Goal: Information Seeking & Learning: Learn about a topic

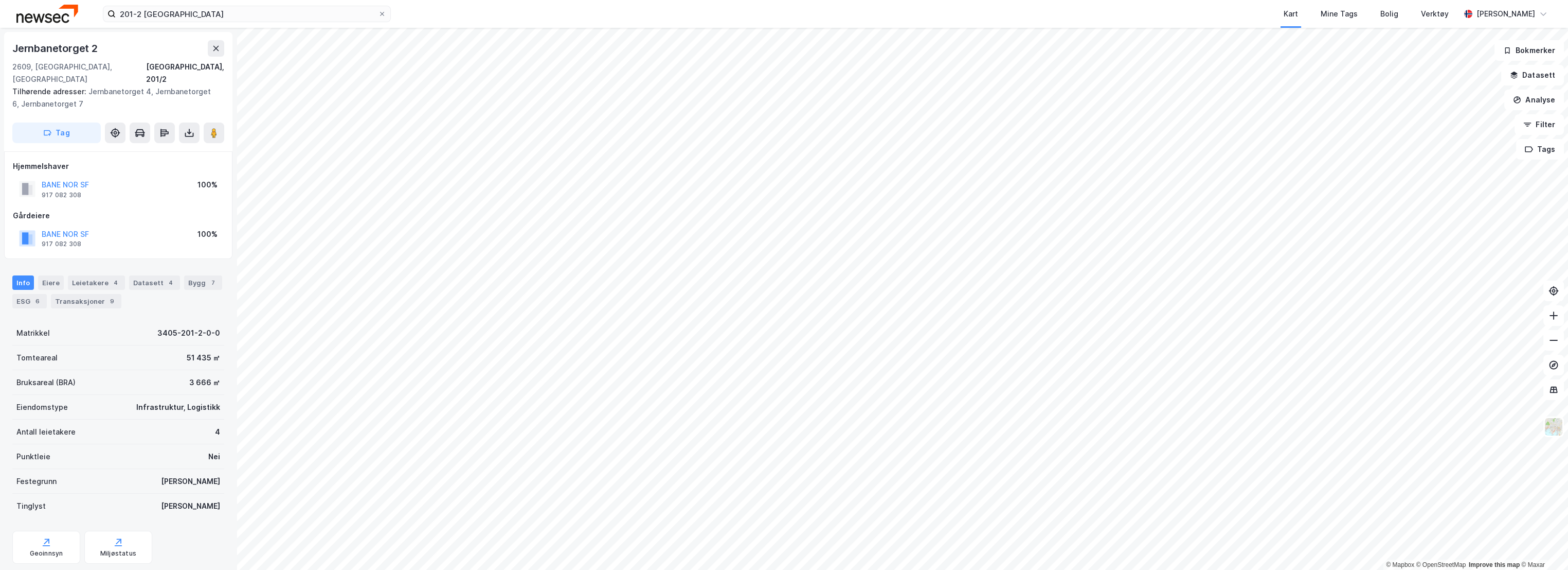
click at [771, 26] on div "201-2 lillehammer Kart Mine Tags Bolig Verktøy [PERSON_NAME] © Mapbox © OpenStr…" at bounding box center [784, 285] width 1568 height 570
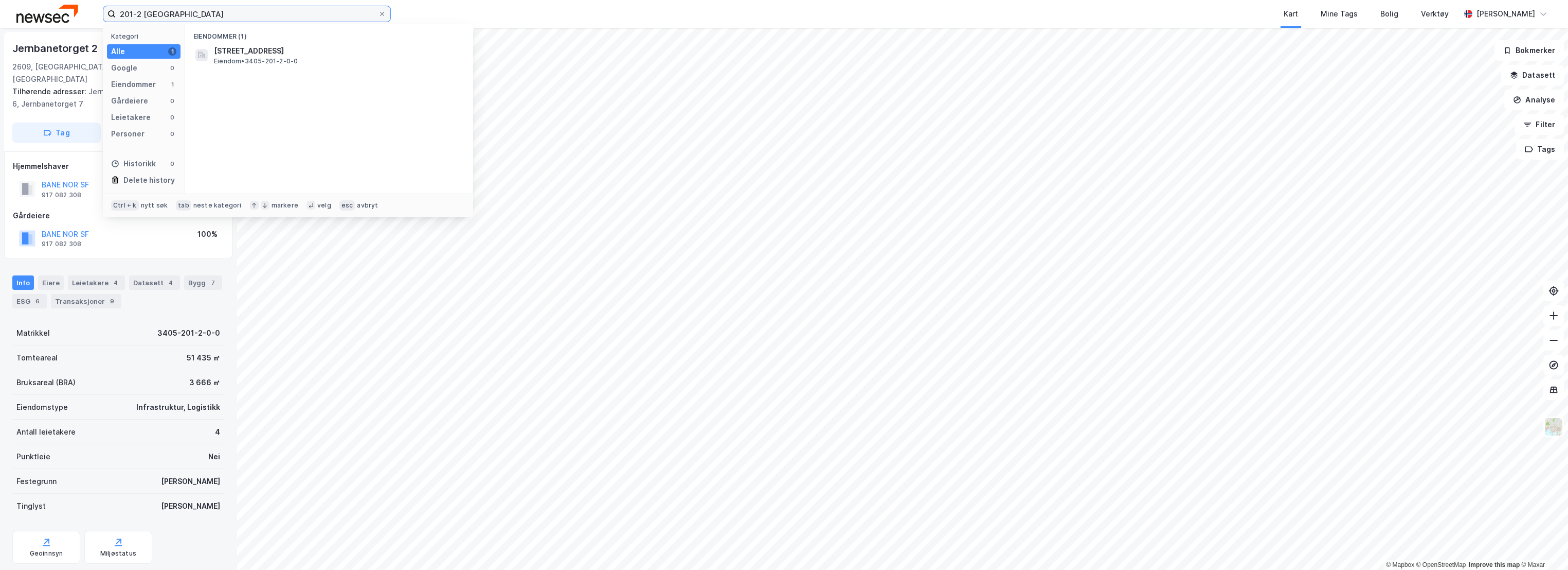
click at [236, 16] on input "201-2 [GEOGRAPHIC_DATA]" at bounding box center [246, 14] width 262 height 15
drag, startPoint x: 99, startPoint y: 347, endPoint x: 79, endPoint y: 331, distance: 25.6
click at [99, 347] on div "Tomteareal 51 435 ㎡" at bounding box center [118, 358] width 212 height 25
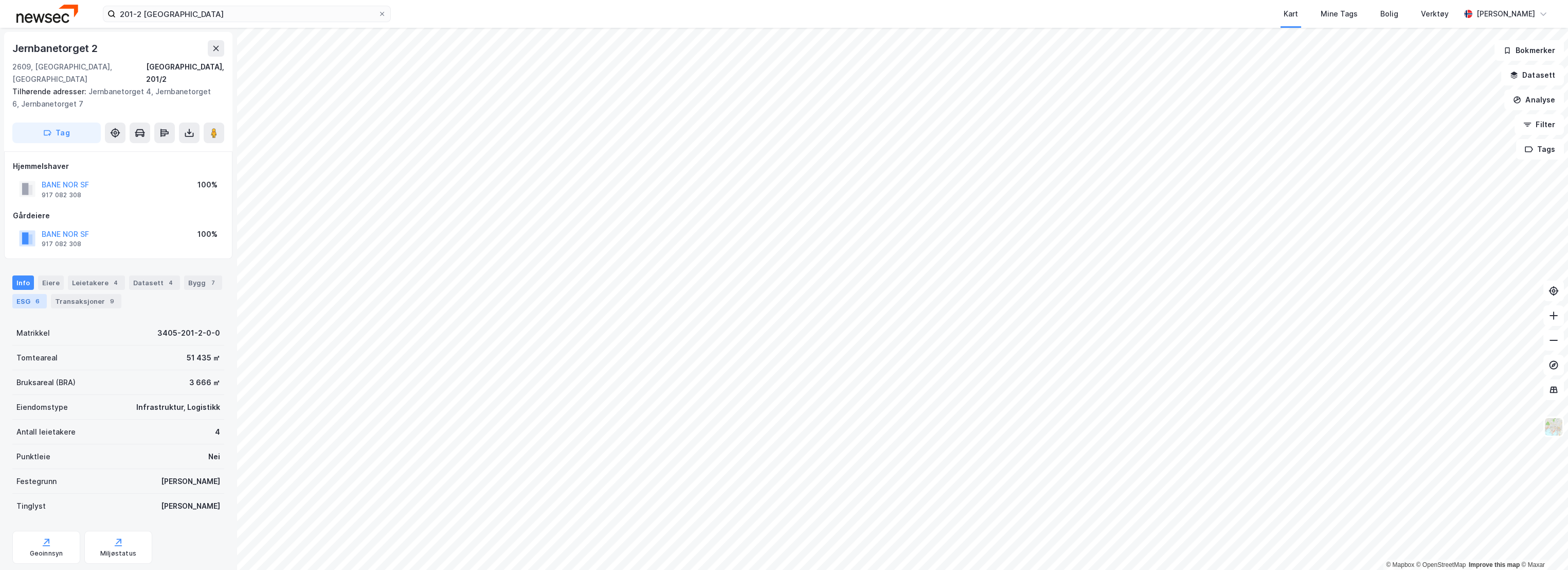
click at [28, 294] on div "ESG 6" at bounding box center [29, 300] width 34 height 14
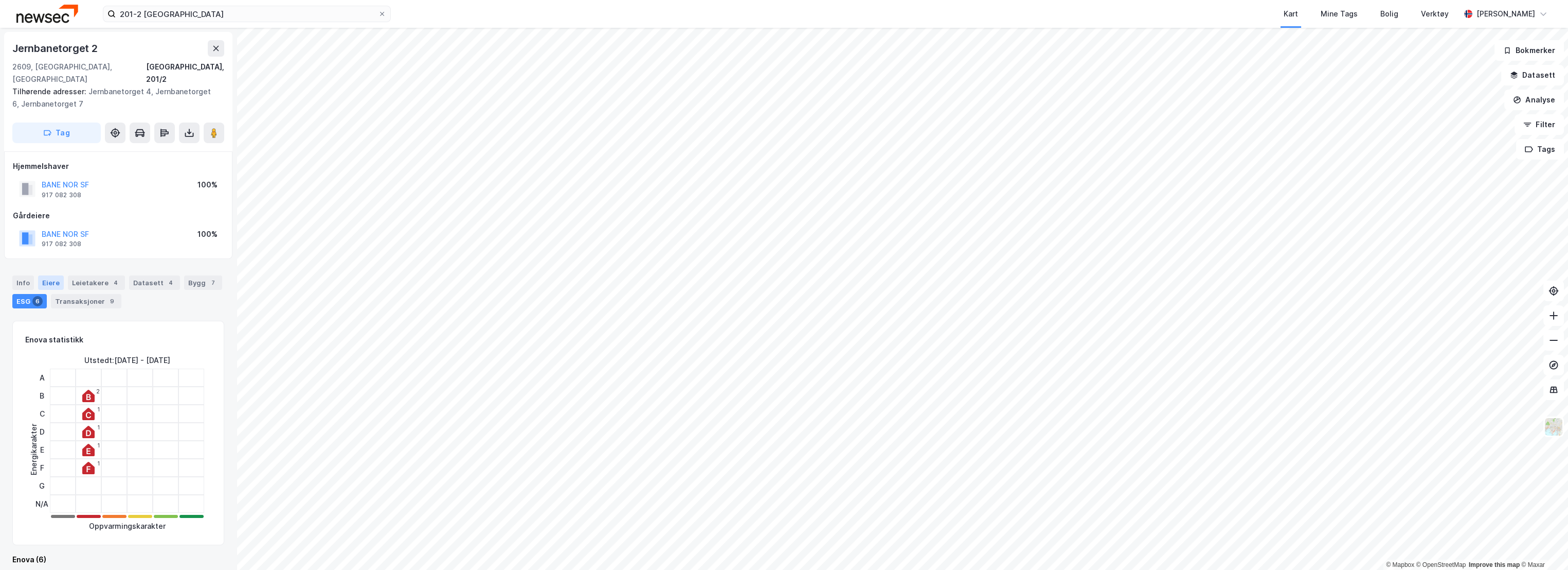
click at [52, 276] on div "Eiere" at bounding box center [50, 282] width 26 height 14
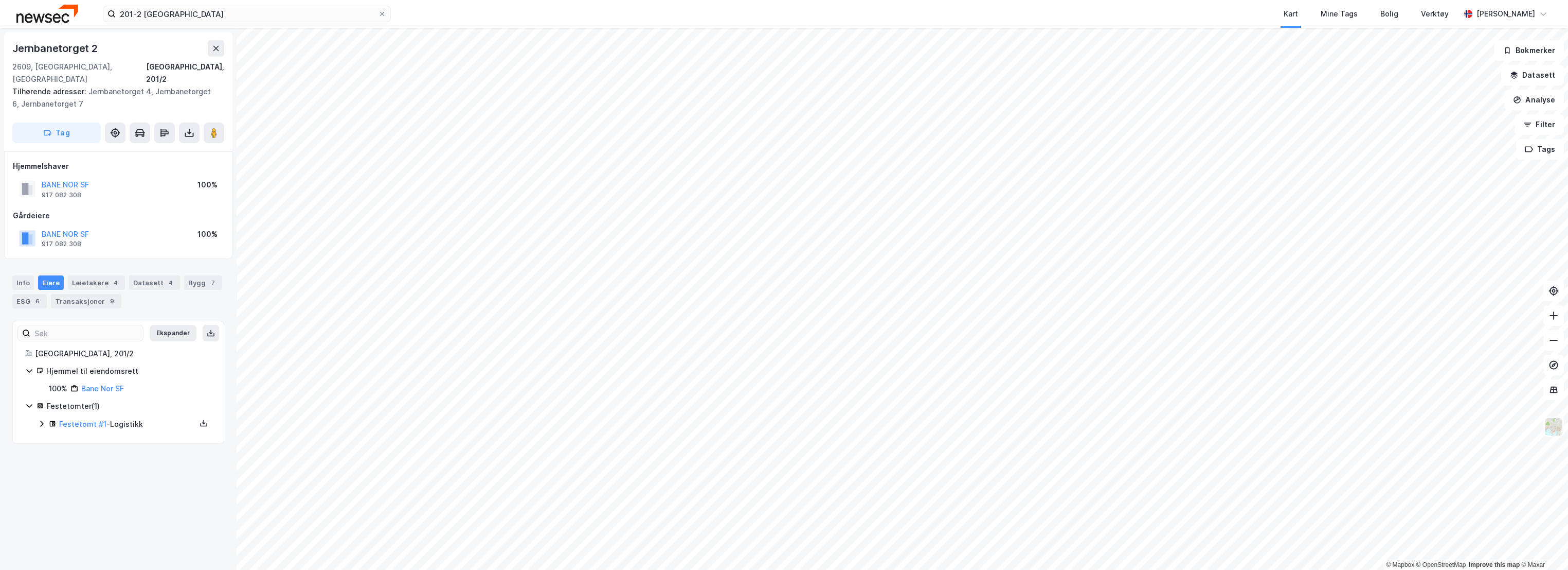
click at [46, 418] on div "Festetomt #1 - Logistikk" at bounding box center [125, 424] width 174 height 13
click at [44, 419] on icon at bounding box center [42, 423] width 9 height 9
click at [14, 276] on div "Info" at bounding box center [23, 282] width 22 height 14
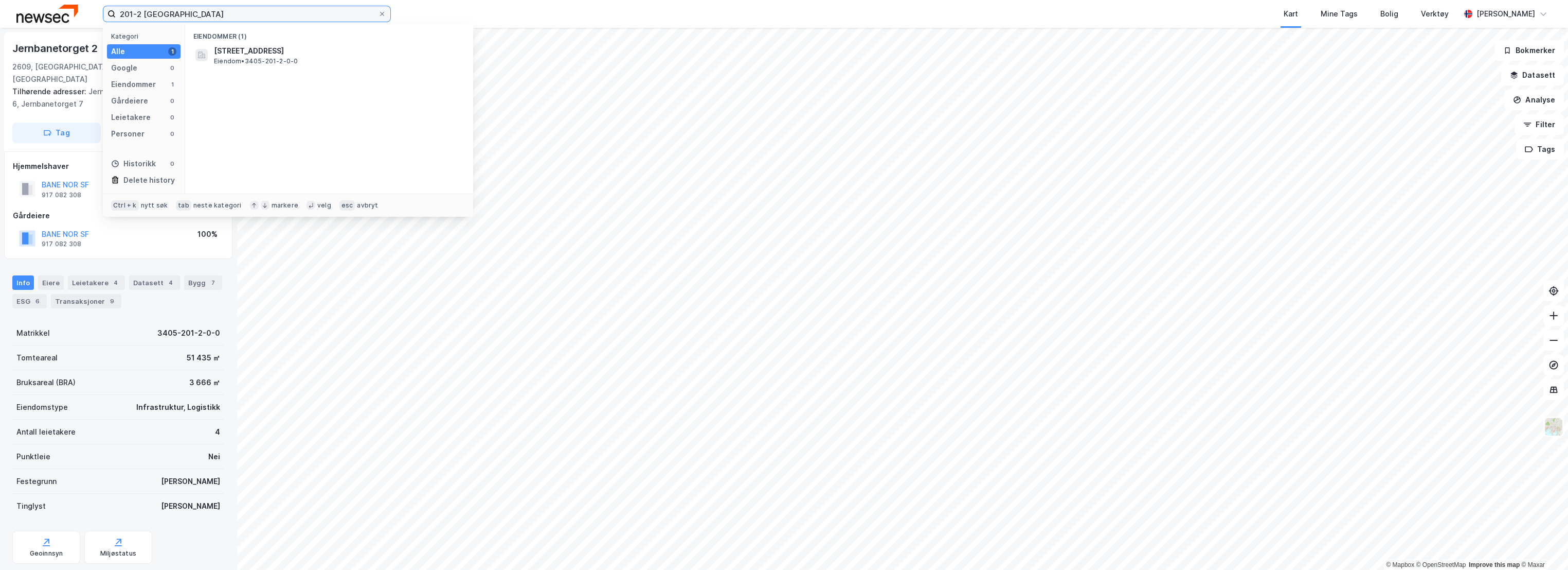
drag, startPoint x: 239, startPoint y: 11, endPoint x: 28, endPoint y: 20, distance: 211.2
click at [28, 20] on div "201-2 lillehammer Kategori Alle 1 Google 0 Eiendommer 1 Gårdeiere 0 Leietakere …" at bounding box center [784, 13] width 1568 height 27
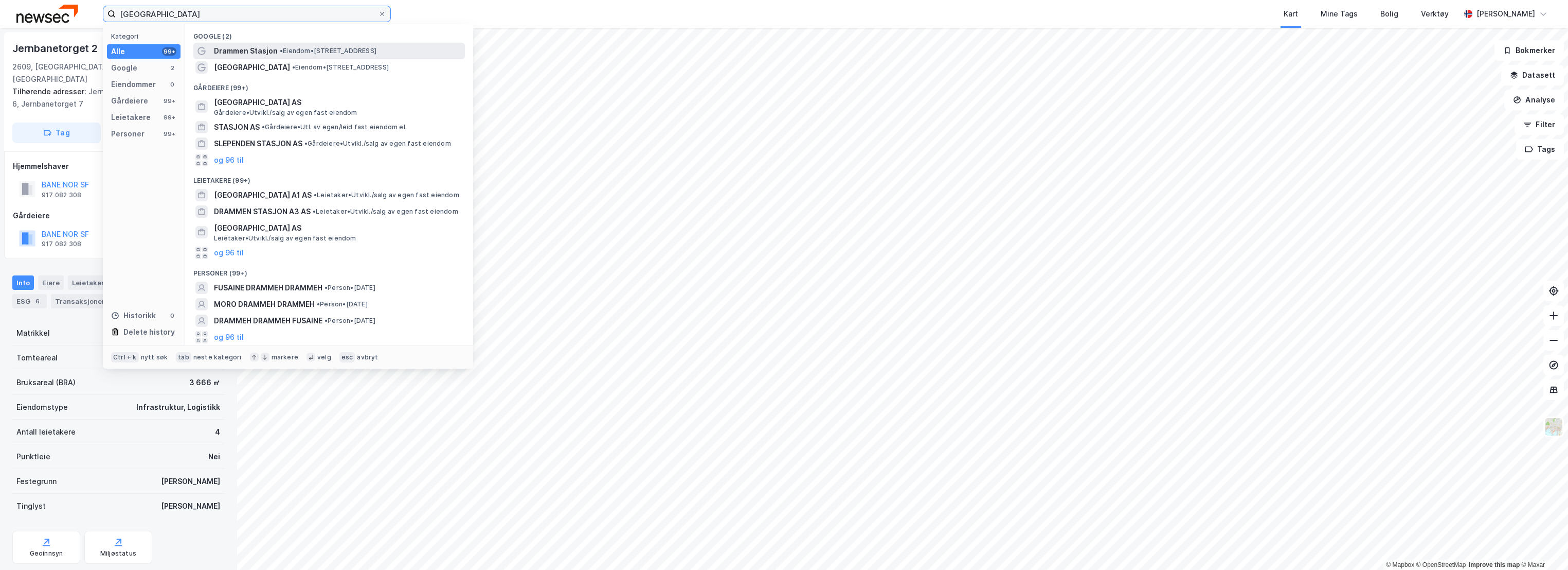
type input "[GEOGRAPHIC_DATA]"
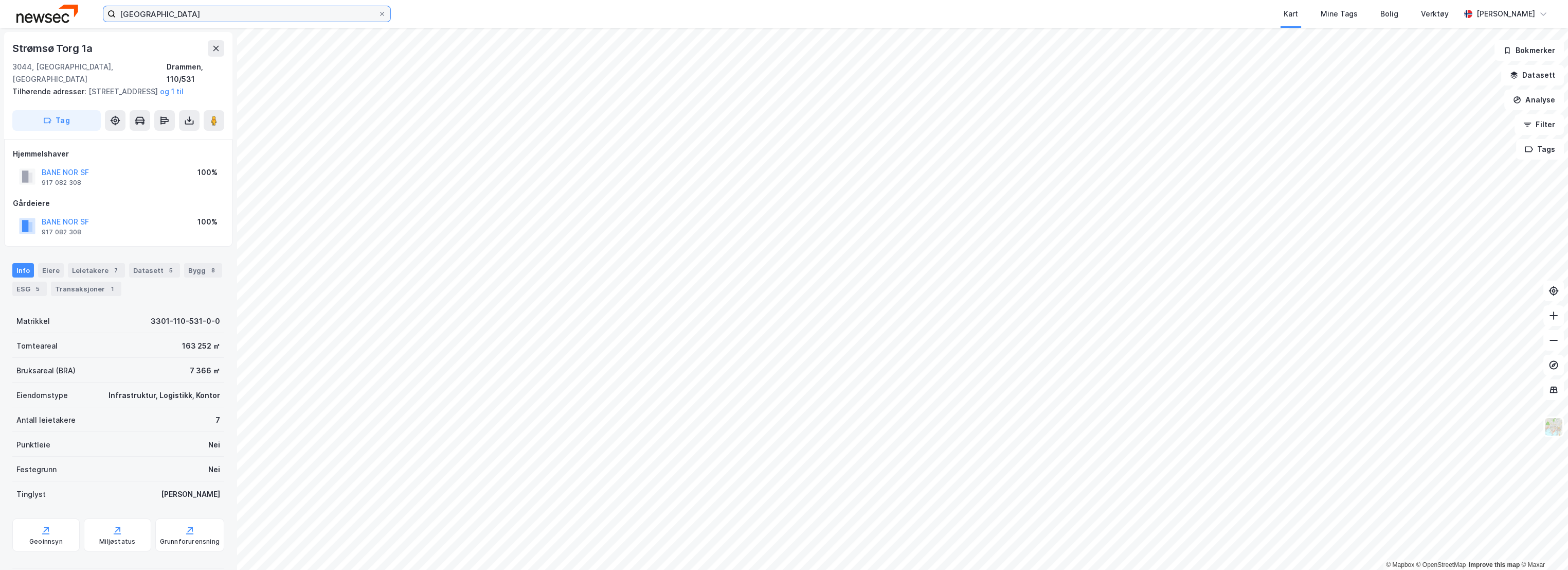
scroll to position [1, 0]
